Goal: Task Accomplishment & Management: Complete application form

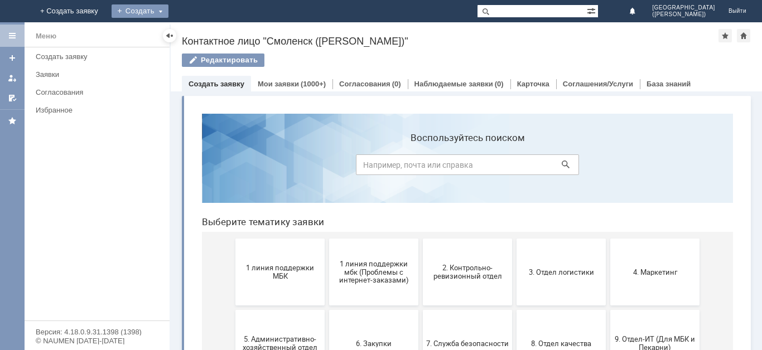
click at [168, 8] on div "Создать" at bounding box center [140, 10] width 57 height 13
click at [199, 27] on link "Заявка" at bounding box center [156, 33] width 85 height 13
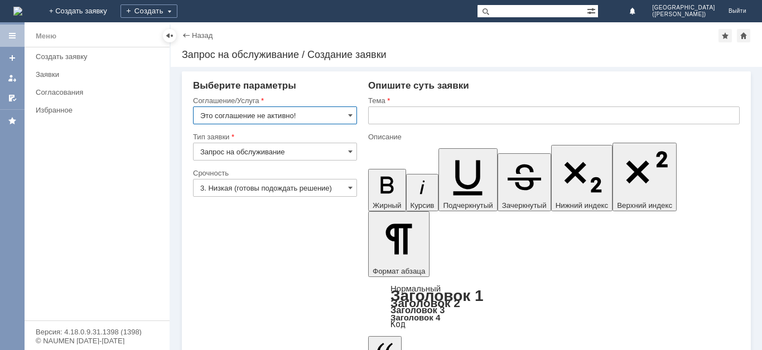
click at [307, 111] on input "Это соглашение не активно!" at bounding box center [275, 116] width 164 height 18
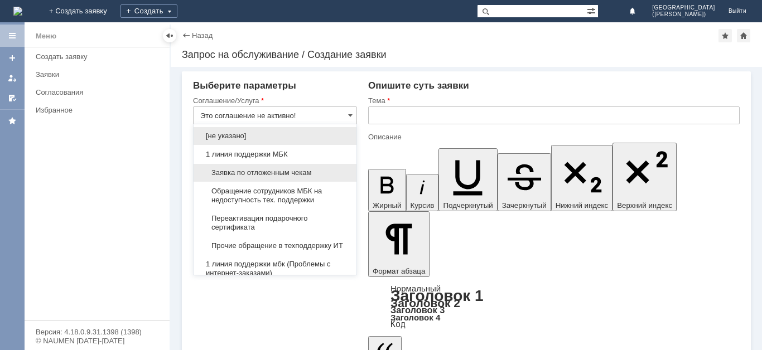
click at [284, 170] on span "Заявка по отложенным чекам" at bounding box center [274, 172] width 149 height 9
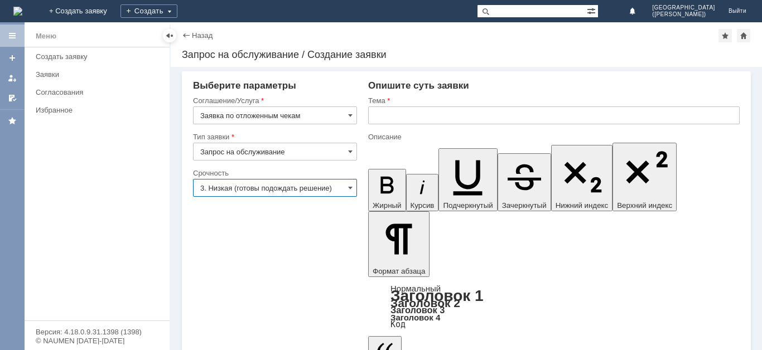
type input "Заявка по отложенным чекам"
click at [277, 187] on input "3. Низкая (готовы подождать решение)" at bounding box center [275, 188] width 164 height 18
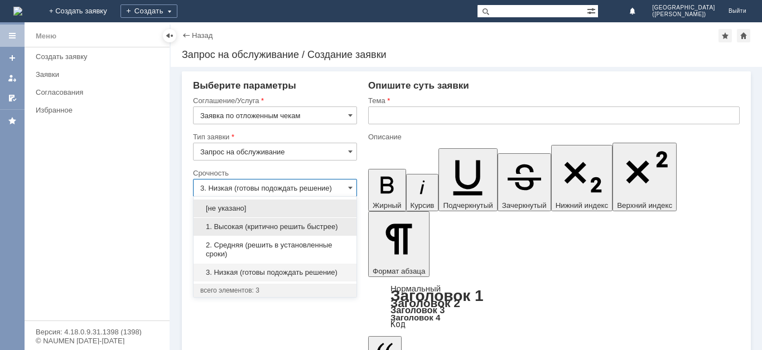
click at [283, 223] on span "1. Высокая (критично решить быстрее)" at bounding box center [274, 227] width 149 height 9
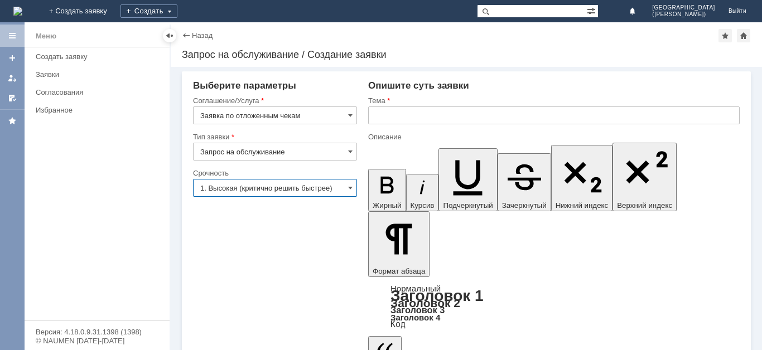
type input "1. Высокая (критично решить быстрее)"
click at [473, 109] on input "text" at bounding box center [553, 116] width 371 height 18
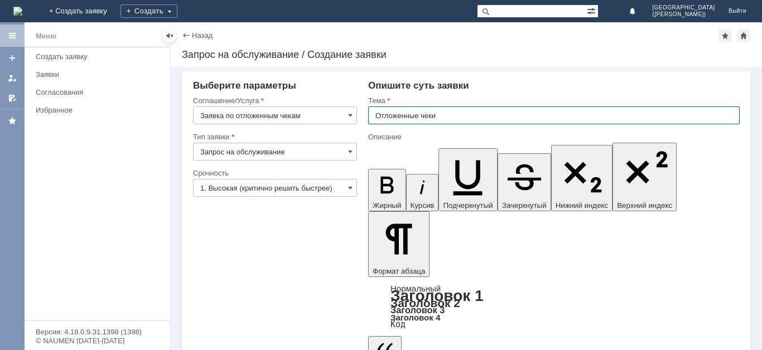
type input "Отложенные чеки"
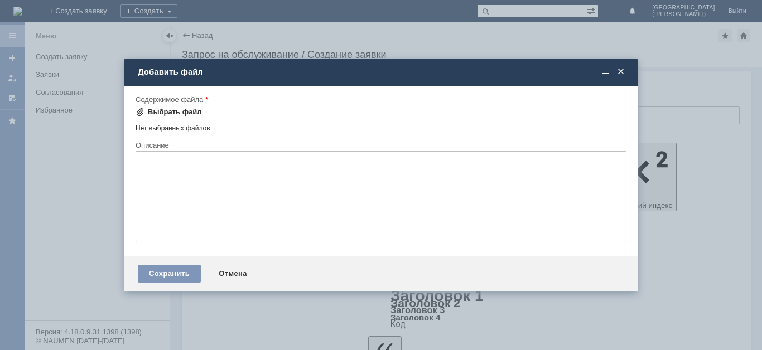
click at [168, 113] on div "Выбрать файл" at bounding box center [175, 112] width 54 height 9
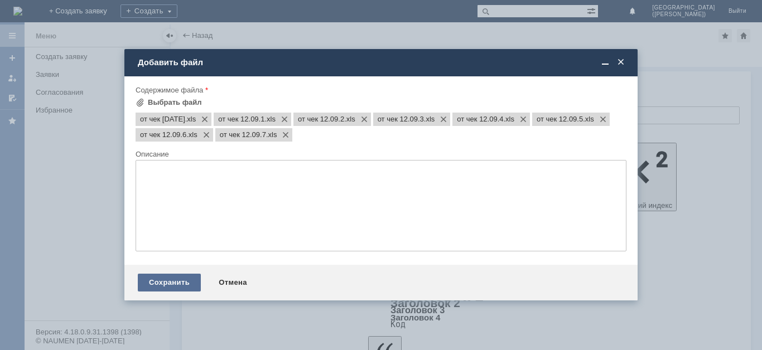
click at [187, 285] on div "Сохранить" at bounding box center [169, 283] width 63 height 18
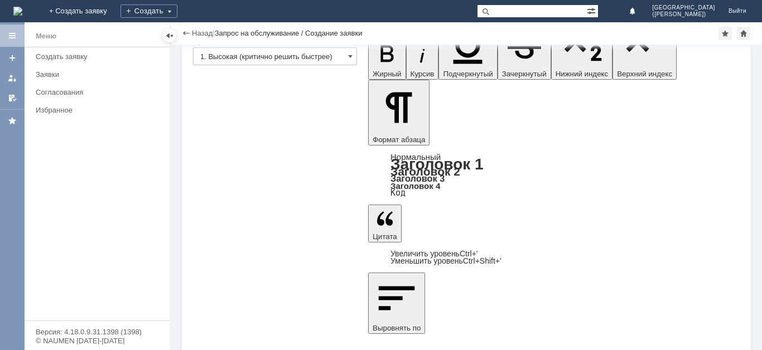
scroll to position [109, 0]
